Goal: Ask a question

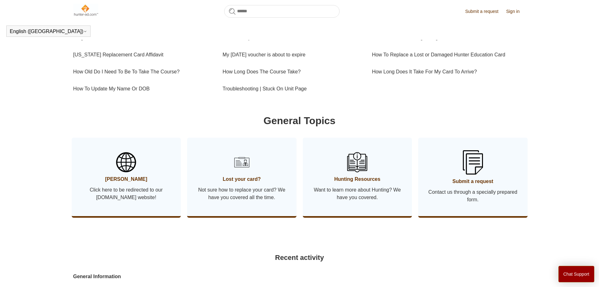
scroll to position [172, 0]
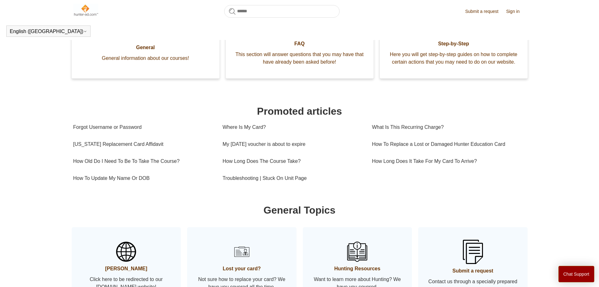
click at [12, 140] on main "Hunter-Ed Search Welcome to the Hunter-Ed Support Center! How can we help you? …" at bounding box center [299, 216] width 599 height 667
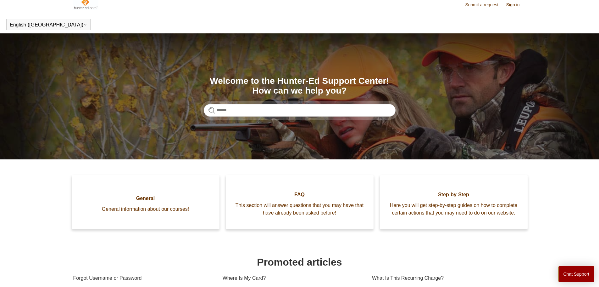
scroll to position [0, 0]
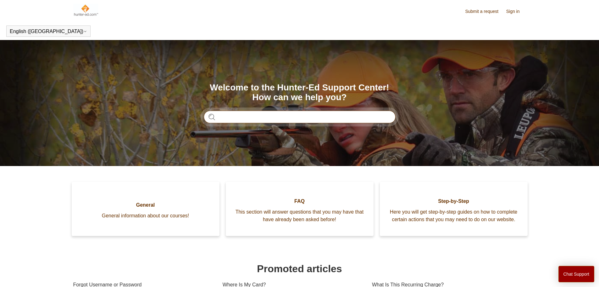
click at [302, 121] on input "Search" at bounding box center [300, 116] width 192 height 13
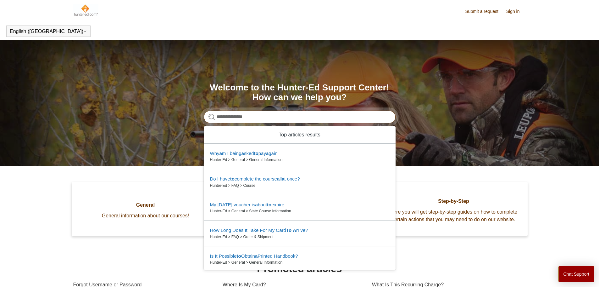
type input "**********"
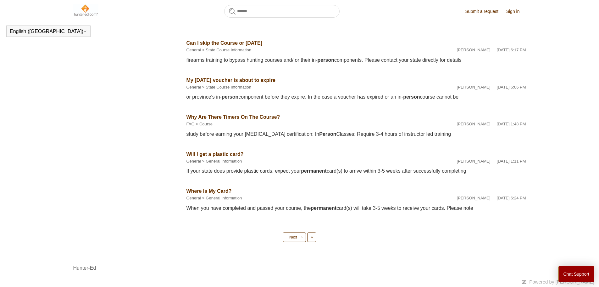
scroll to position [82, 0]
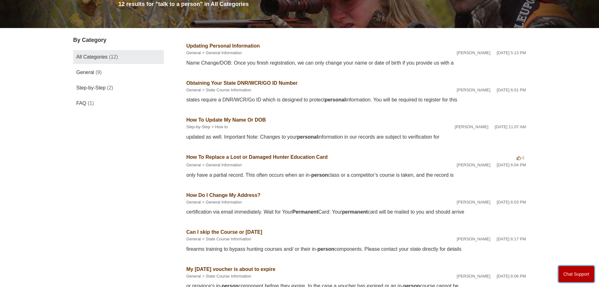
click at [570, 272] on button "Chat Support" at bounding box center [577, 273] width 36 height 16
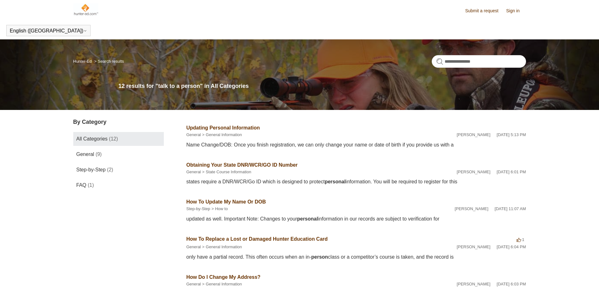
scroll to position [0, 0]
